Goal: Information Seeking & Learning: Learn about a topic

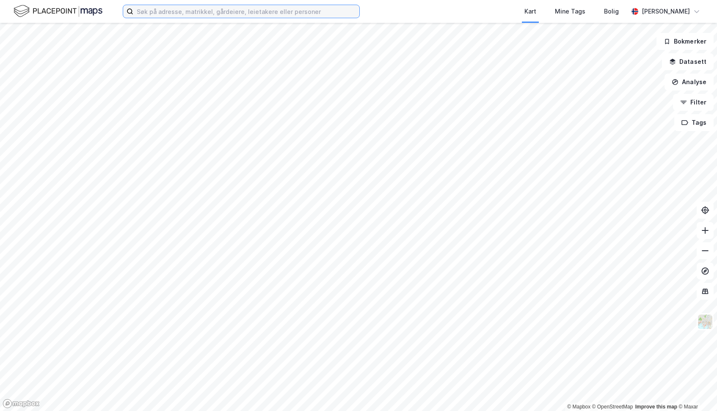
click at [184, 15] on input at bounding box center [246, 11] width 226 height 13
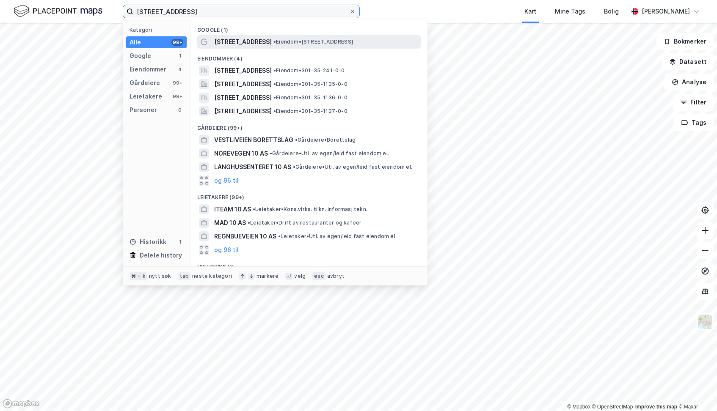
type input "Vettaliveien 10"
click at [246, 41] on span "Vettaliveien 10A" at bounding box center [243, 42] width 58 height 10
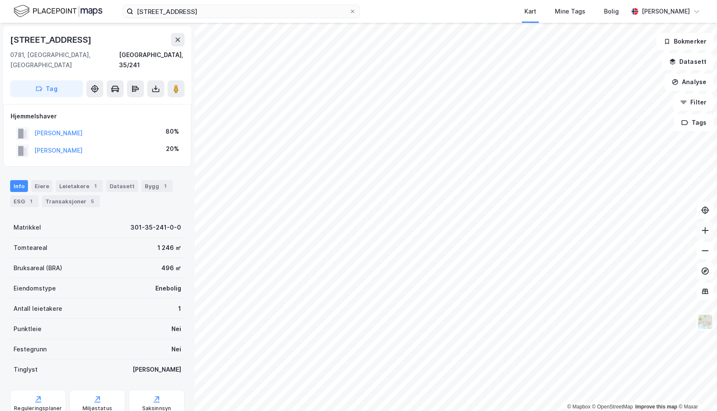
click at [706, 233] on icon at bounding box center [705, 230] width 8 height 8
click at [47, 406] on div "Reguleringsplaner" at bounding box center [38, 409] width 48 height 7
click at [443, 0] on html "Vettaliveien 10 Kart Mine Tags Bolig Andreas Thøgersen © Mapbox © OpenStreetMap…" at bounding box center [358, 205] width 717 height 411
click at [408, 6] on div "Vettaliveien 10 Kart Mine Tags Bolig Andreas Thøgersen © Mapbox © OpenStreetMap…" at bounding box center [358, 205] width 717 height 411
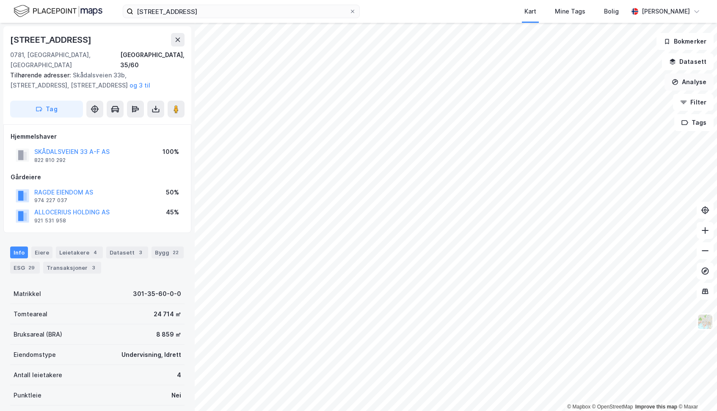
click at [682, 83] on button "Analyse" at bounding box center [689, 82] width 49 height 17
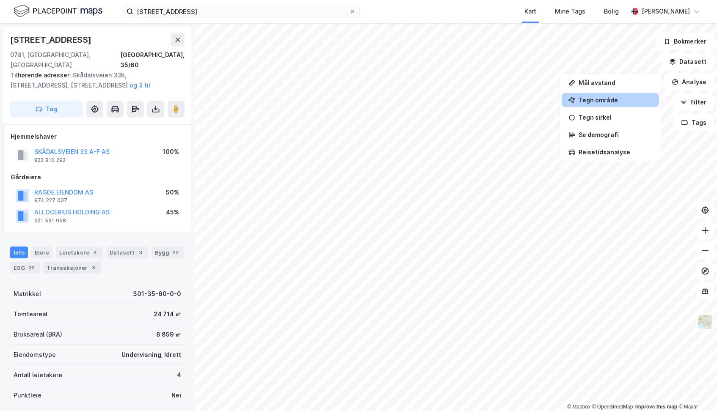
click at [601, 99] on div "Tegn område" at bounding box center [616, 100] width 74 height 7
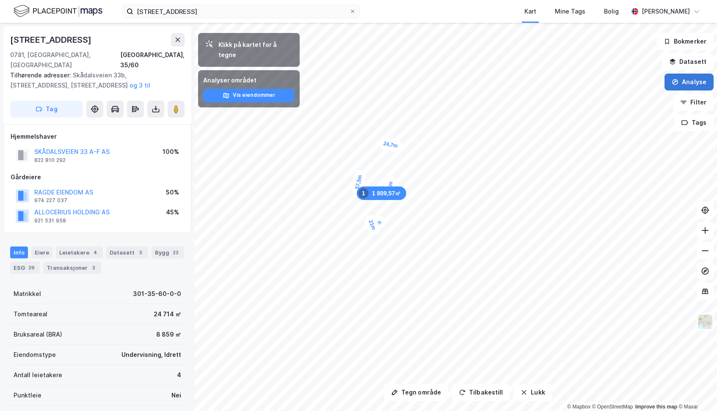
click at [679, 85] on icon "button" at bounding box center [675, 82] width 7 height 7
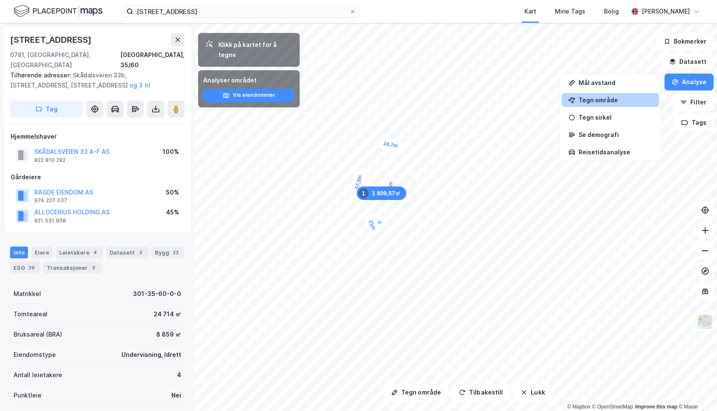
click at [430, 12] on div "Kart Mine Tags Bolig" at bounding box center [514, 11] width 228 height 23
click at [522, 393] on icon "button" at bounding box center [524, 392] width 7 height 7
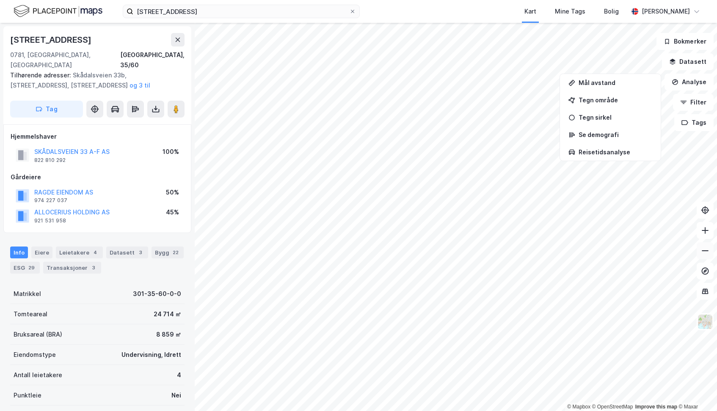
click at [704, 254] on icon at bounding box center [705, 251] width 8 height 8
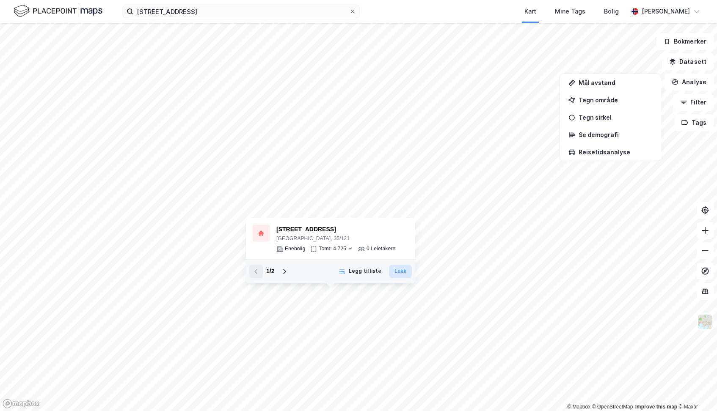
click at [400, 273] on button "Lukk" at bounding box center [400, 272] width 23 height 14
click at [675, 79] on icon "button" at bounding box center [675, 82] width 7 height 7
click at [284, 271] on icon at bounding box center [284, 271] width 7 height 7
click at [257, 273] on icon at bounding box center [255, 271] width 3 height 5
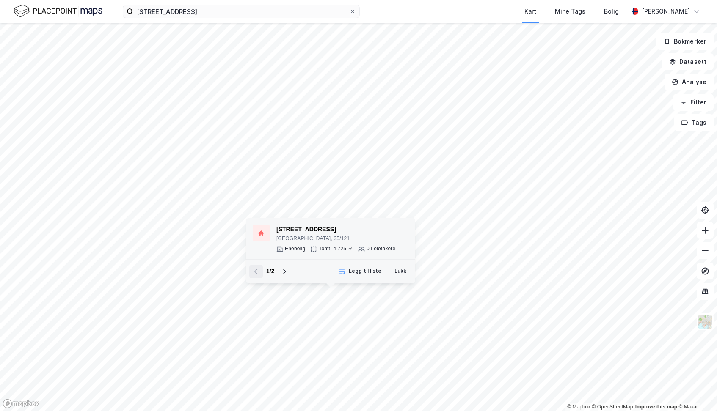
click at [312, 231] on div "Gulleråsveien 29" at bounding box center [335, 230] width 119 height 10
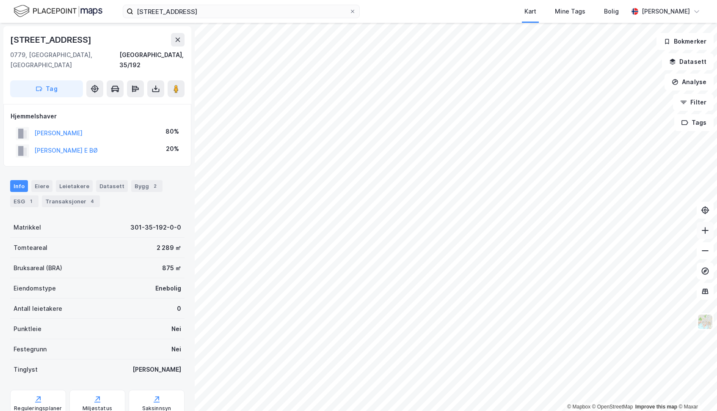
click at [704, 229] on icon at bounding box center [705, 230] width 8 height 8
click at [338, 411] on html "Vettaliveien 10 Kart Mine Tags Bolig Andreas Thøgersen © Mapbox © OpenStreetMap…" at bounding box center [358, 205] width 717 height 411
click at [703, 236] on button at bounding box center [705, 230] width 17 height 17
click at [703, 232] on icon at bounding box center [705, 230] width 8 height 8
click at [703, 252] on icon at bounding box center [705, 251] width 8 height 8
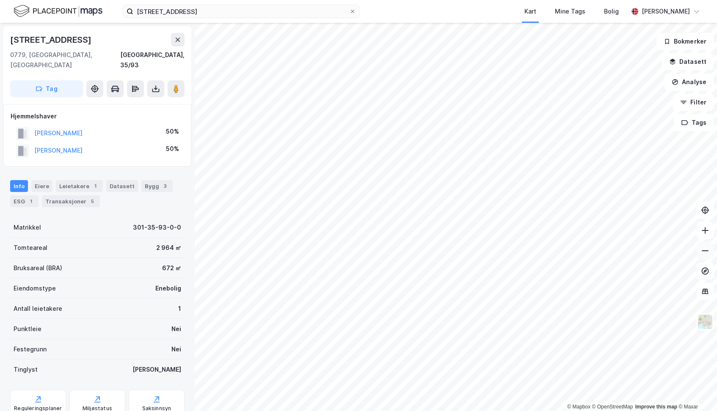
click at [706, 257] on button at bounding box center [705, 251] width 17 height 17
click at [403, 0] on html "Vettaliveien 10 Kart Mine Tags Bolig Andreas Thøgersen © Mapbox © OpenStreetMap…" at bounding box center [358, 205] width 717 height 411
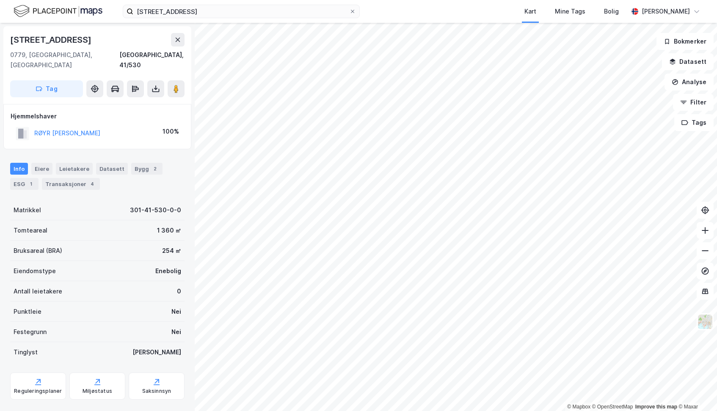
click at [642, 411] on html "Vettaliveien 10 Kart Mine Tags Bolig Andreas Thøgersen © Mapbox © OpenStreetMap…" at bounding box center [358, 205] width 717 height 411
click at [705, 233] on icon at bounding box center [705, 230] width 8 height 8
click at [704, 234] on icon at bounding box center [705, 230] width 8 height 8
click at [709, 253] on button at bounding box center [705, 251] width 17 height 17
click at [682, 83] on button "Analyse" at bounding box center [689, 82] width 49 height 17
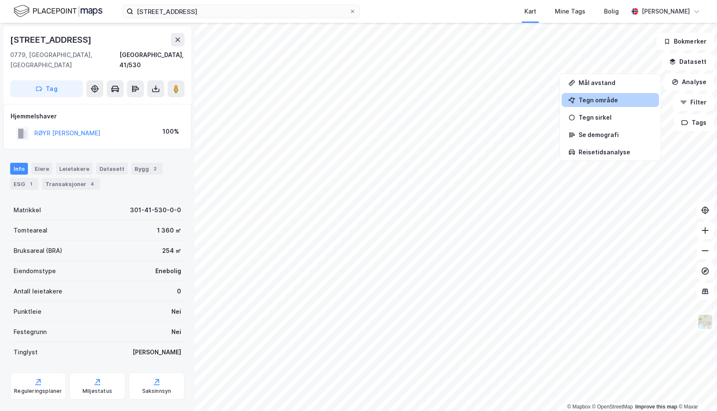
click at [615, 97] on div "Tegn område" at bounding box center [616, 100] width 74 height 7
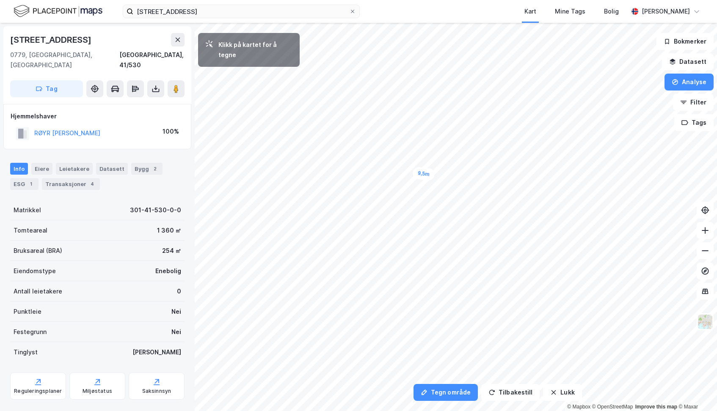
click at [434, 175] on div "9,5m" at bounding box center [423, 174] width 23 height 14
click at [435, 158] on div "7,6m" at bounding box center [435, 166] width 14 height 22
click at [445, 161] on div "4,6m" at bounding box center [440, 158] width 24 height 17
click at [418, 253] on div "6,4m" at bounding box center [424, 254] width 23 height 15
click at [429, 168] on div "7,3m" at bounding box center [421, 170] width 24 height 17
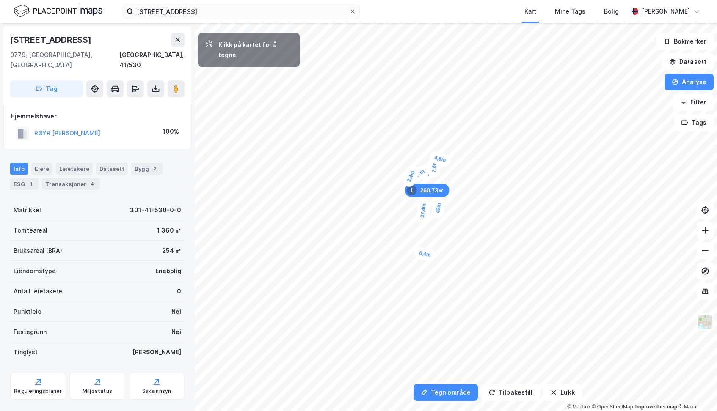
click at [409, 179] on div "3,4m" at bounding box center [410, 176] width 19 height 25
click at [412, 165] on div "3,3m" at bounding box center [412, 169] width 13 height 22
click at [693, 79] on button "Analyse" at bounding box center [689, 82] width 49 height 17
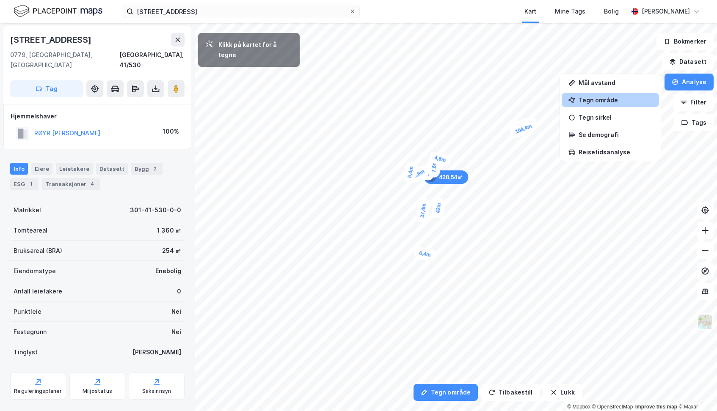
click at [588, 103] on div "Tegn område" at bounding box center [616, 100] width 74 height 7
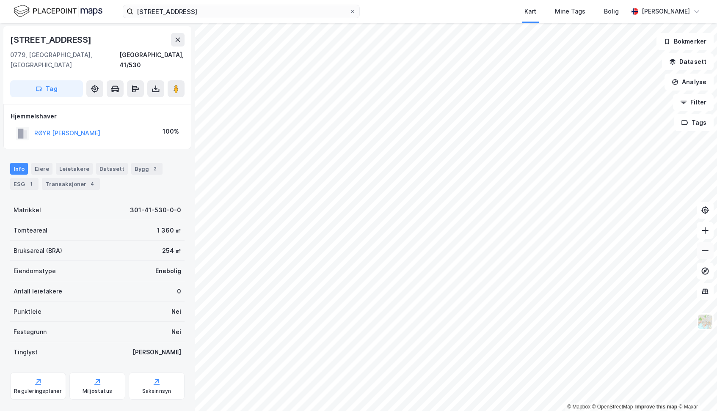
click at [707, 251] on icon at bounding box center [705, 251] width 7 height 1
click at [704, 234] on icon at bounding box center [705, 230] width 8 height 8
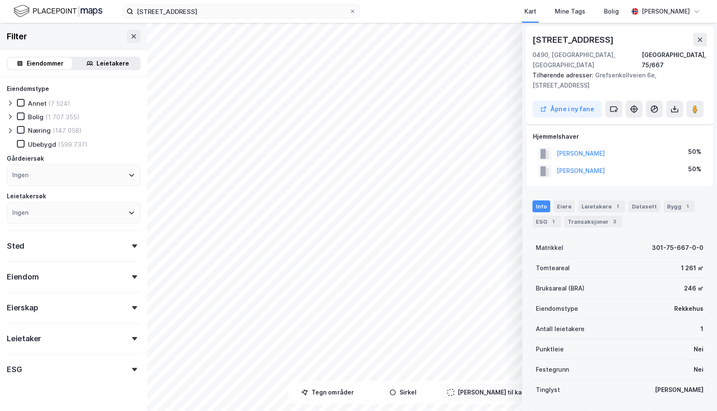
scroll to position [25, 0]
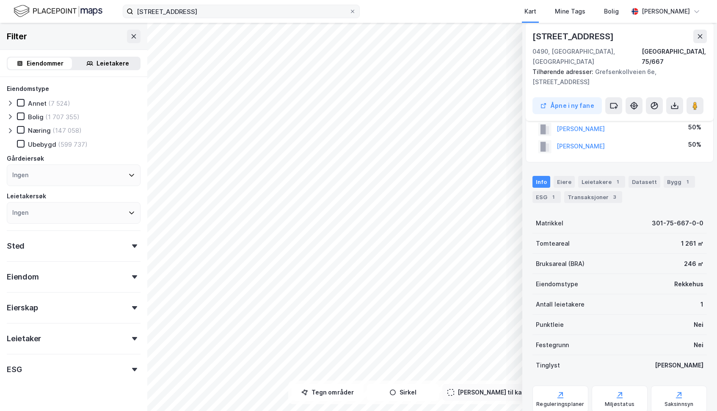
click at [316, 16] on div "[STREET_ADDRESS] Mine Tags Bolig [PERSON_NAME] © Mapbox © OpenStreetMap Improve…" at bounding box center [358, 205] width 717 height 411
click at [374, 384] on div "© Mapbox © OpenStreetMap Improve this map © Maxar Datasett Visualiser data i ka…" at bounding box center [358, 217] width 717 height 389
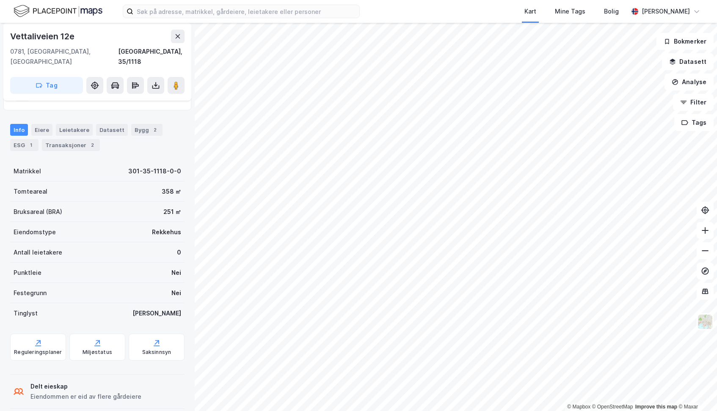
scroll to position [55, 0]
click at [70, 140] on div "Transaksjoner 2" at bounding box center [71, 146] width 58 height 12
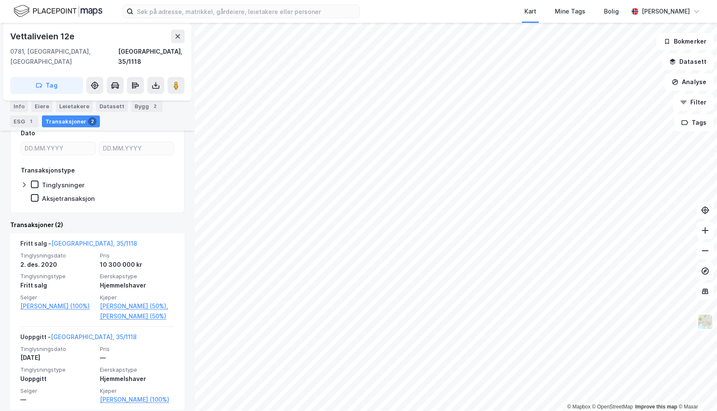
scroll to position [132, 0]
click at [707, 229] on icon at bounding box center [705, 230] width 8 height 8
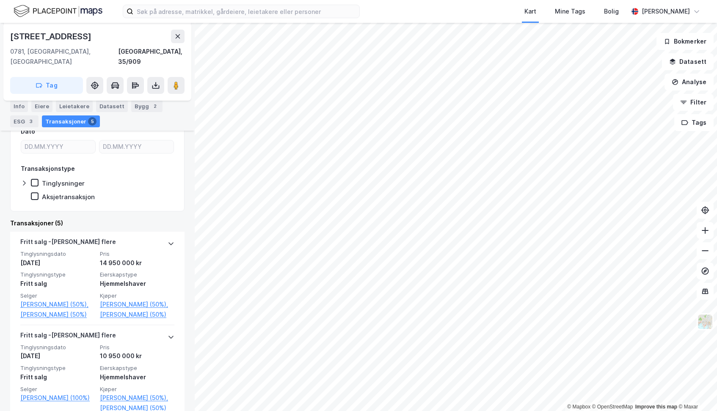
scroll to position [155, 0]
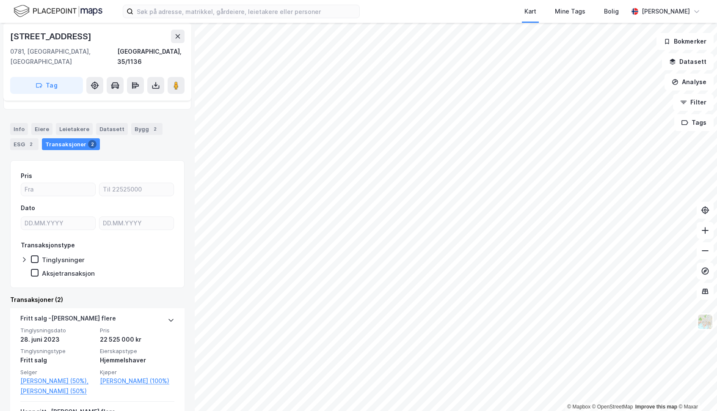
scroll to position [41, 0]
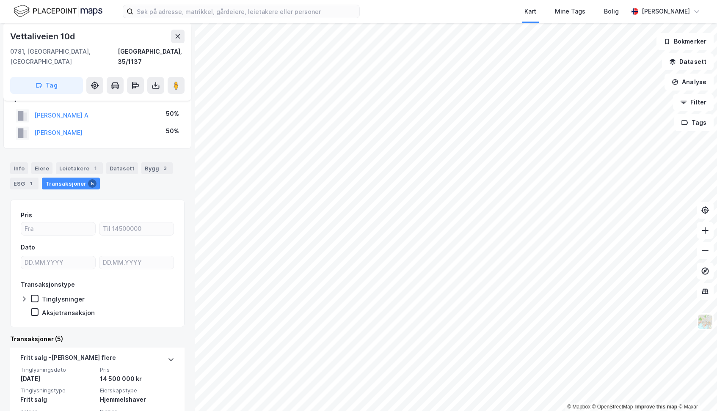
scroll to position [20, 0]
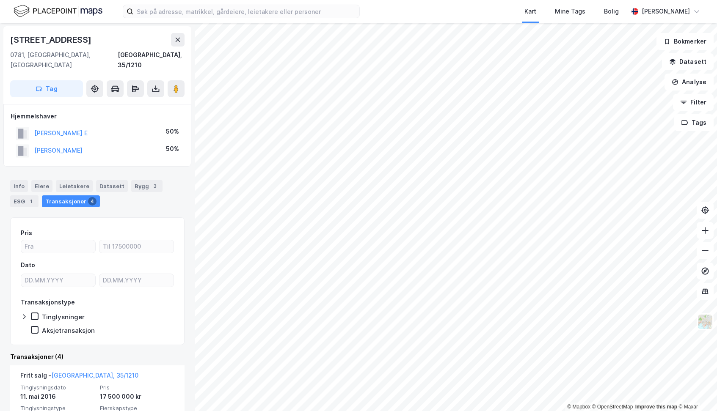
click at [480, 411] on html "Kart Mine Tags Bolig [PERSON_NAME] © Mapbox © OpenStreetMap Improve this map © …" at bounding box center [358, 205] width 717 height 411
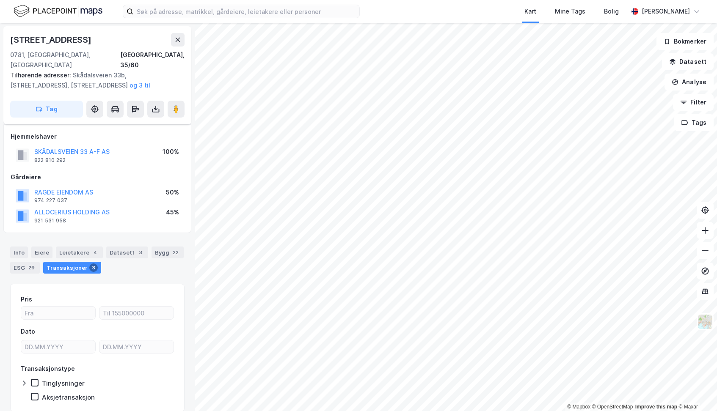
scroll to position [16, 0]
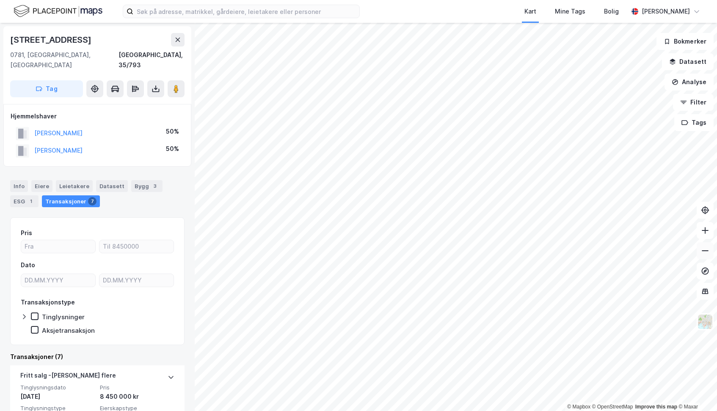
click at [704, 253] on icon at bounding box center [705, 251] width 8 height 8
click at [704, 254] on icon at bounding box center [705, 251] width 8 height 8
click at [708, 234] on icon at bounding box center [705, 230] width 8 height 8
